Goal: Use online tool/utility: Utilize a website feature to perform a specific function

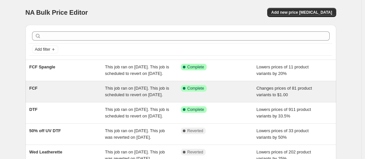
click at [81, 94] on div "FCF" at bounding box center [67, 91] width 76 height 13
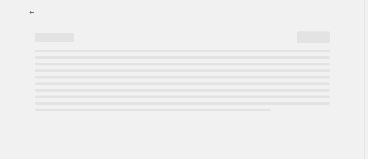
select select "no_change"
select select "collection"
select select "product_status"
select select "collection"
select select "not_equal"
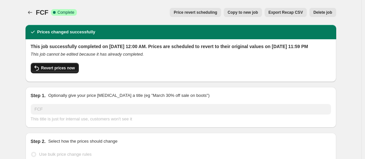
click at [50, 73] on button "Revert prices now" at bounding box center [55, 68] width 48 height 10
checkbox input "false"
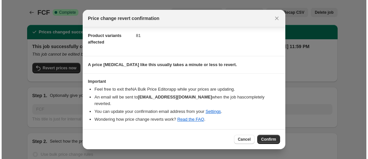
scroll to position [29, 0]
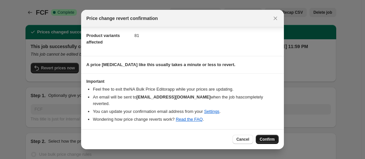
click at [262, 139] on span "Confirm" at bounding box center [267, 139] width 15 height 5
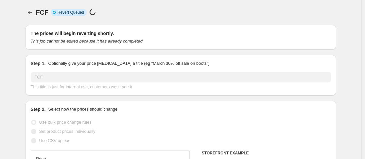
click at [30, 11] on icon "Price change jobs" at bounding box center [30, 12] width 7 height 7
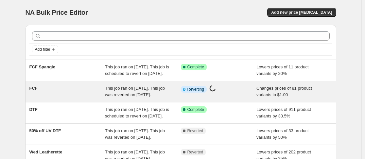
click at [33, 98] on div "FCF" at bounding box center [67, 91] width 76 height 13
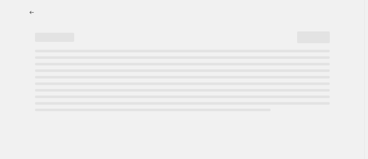
select select "no_change"
select select "collection"
select select "product_status"
select select "collection"
select select "not_equal"
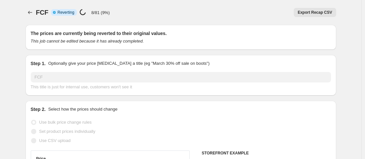
click at [39, 15] on span "FCF" at bounding box center [42, 12] width 12 height 7
click at [33, 12] on icon "Price change jobs" at bounding box center [30, 12] width 7 height 7
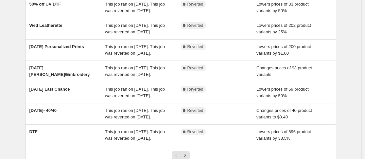
scroll to position [220, 0]
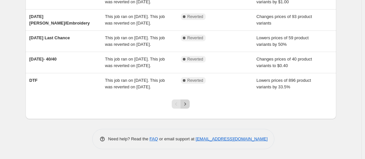
click at [186, 107] on icon "Next" at bounding box center [185, 104] width 7 height 7
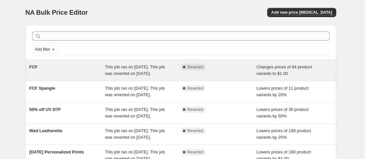
click at [124, 74] on span "This job ran on [DATE]. This job was reverted on [DATE]." at bounding box center [135, 69] width 60 height 11
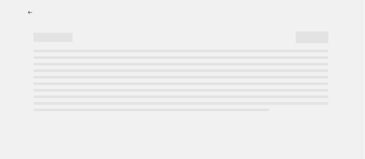
select select "no_change"
select select "collection"
select select "product_status"
select select "collection"
select select "not_equal"
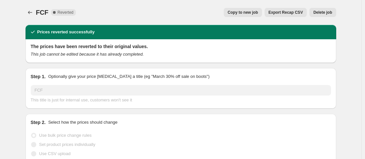
click at [247, 12] on span "Copy to new job" at bounding box center [243, 12] width 30 height 5
select select "no_change"
select select "collection"
select select "product_status"
select select "collection"
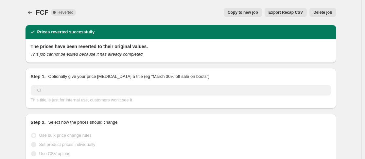
select select "not_equal"
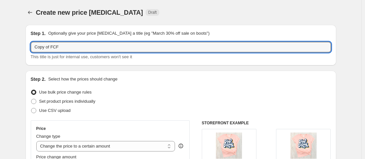
drag, startPoint x: 52, startPoint y: 47, endPoint x: -6, endPoint y: 47, distance: 58.2
click at [0, 47] on html "Home Settings Plans Skip to content Create new price [MEDICAL_DATA]. This page …" at bounding box center [182, 79] width 365 height 159
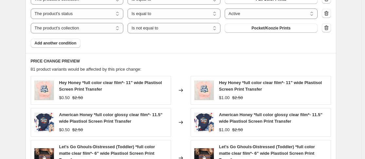
scroll to position [351, 0]
type input "FCF"
click at [59, 43] on span "Add another condition" at bounding box center [56, 42] width 42 height 5
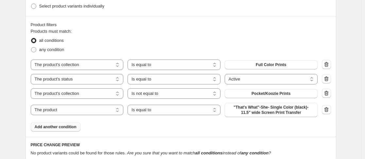
scroll to position [309, 0]
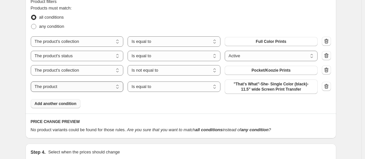
click at [115, 85] on select "The product The product's collection The product's tag The product's vendor The…" at bounding box center [77, 86] width 93 height 10
select select "collection"
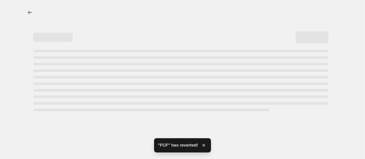
scroll to position [0, 0]
select select "no_change"
select select "collection"
select select "product_status"
select select "collection"
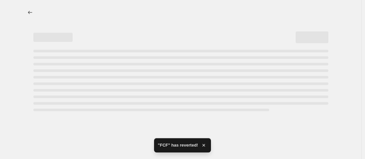
select select "not_equal"
select select "collection"
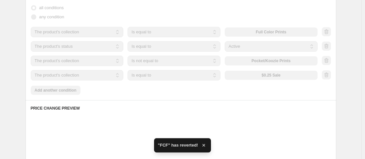
scroll to position [321, 0]
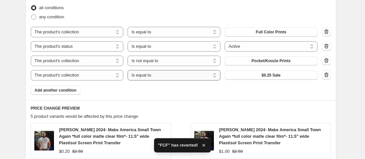
click at [199, 79] on select "Is equal to Is not equal to" at bounding box center [174, 75] width 93 height 10
select select "not_equal"
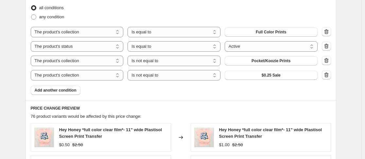
click at [286, 75] on button "$0.25 Sale" at bounding box center [271, 75] width 93 height 9
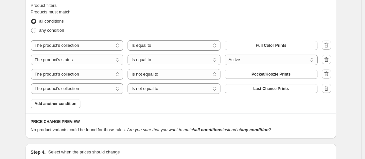
scroll to position [305, 0]
click at [330, 91] on icon "button" at bounding box center [326, 88] width 7 height 7
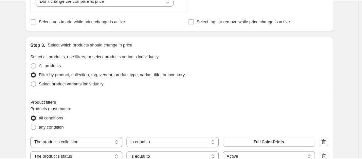
scroll to position [0, 0]
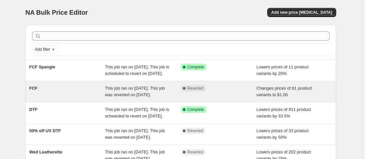
click at [58, 98] on div "FCF" at bounding box center [67, 91] width 76 height 13
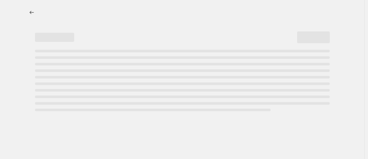
select select "no_change"
select select "collection"
select select "product_status"
select select "collection"
select select "not_equal"
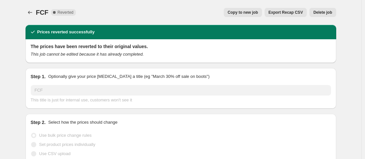
click at [258, 12] on span "Copy to new job" at bounding box center [243, 12] width 30 height 5
select select "no_change"
select select "collection"
select select "product_status"
select select "collection"
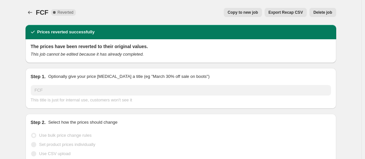
select select "not_equal"
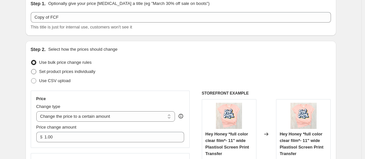
scroll to position [30, 0]
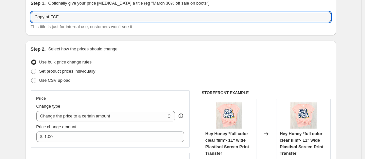
drag, startPoint x: 53, startPoint y: 18, endPoint x: 2, endPoint y: 22, distance: 51.8
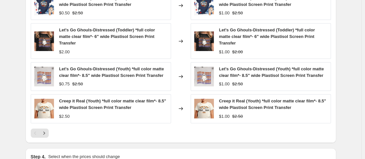
scroll to position [553, 0]
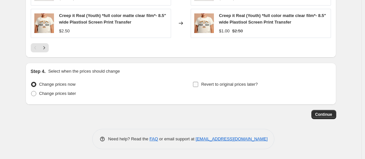
type input "FCF"
click at [196, 82] on input "Revert to original prices later?" at bounding box center [195, 84] width 5 height 5
checkbox input "true"
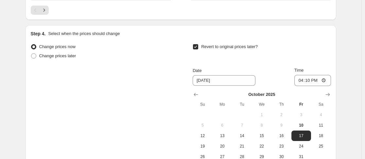
scroll to position [592, 0]
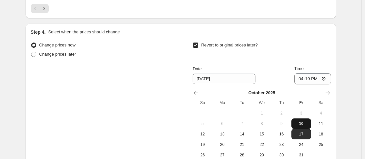
click at [302, 122] on span "10" at bounding box center [301, 123] width 14 height 5
type input "[DATE]"
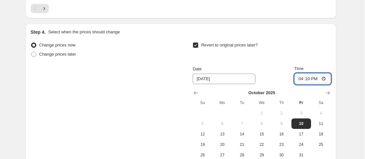
click at [302, 78] on input "16:10" at bounding box center [312, 78] width 37 height 11
type input "23:59"
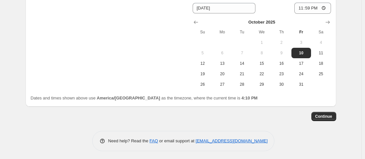
scroll to position [665, 0]
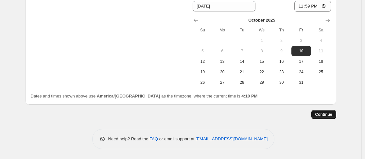
click at [332, 117] on span "Continue" at bounding box center [323, 114] width 17 height 5
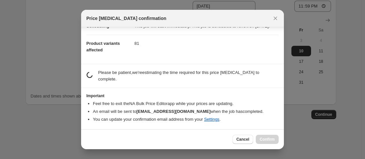
scroll to position [129, 0]
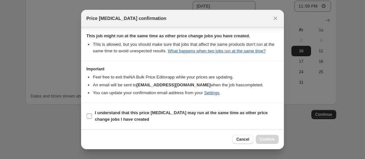
click at [88, 117] on input "I understand that this price change job may run at the same time as other price…" at bounding box center [89, 115] width 5 height 5
checkbox input "true"
click at [275, 141] on button "Confirm" at bounding box center [267, 139] width 23 height 9
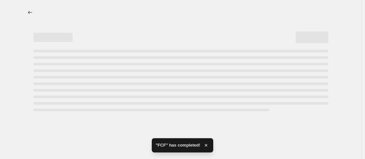
select select "no_change"
select select "collection"
select select "product_status"
select select "collection"
select select "not_equal"
